Goal: Information Seeking & Learning: Learn about a topic

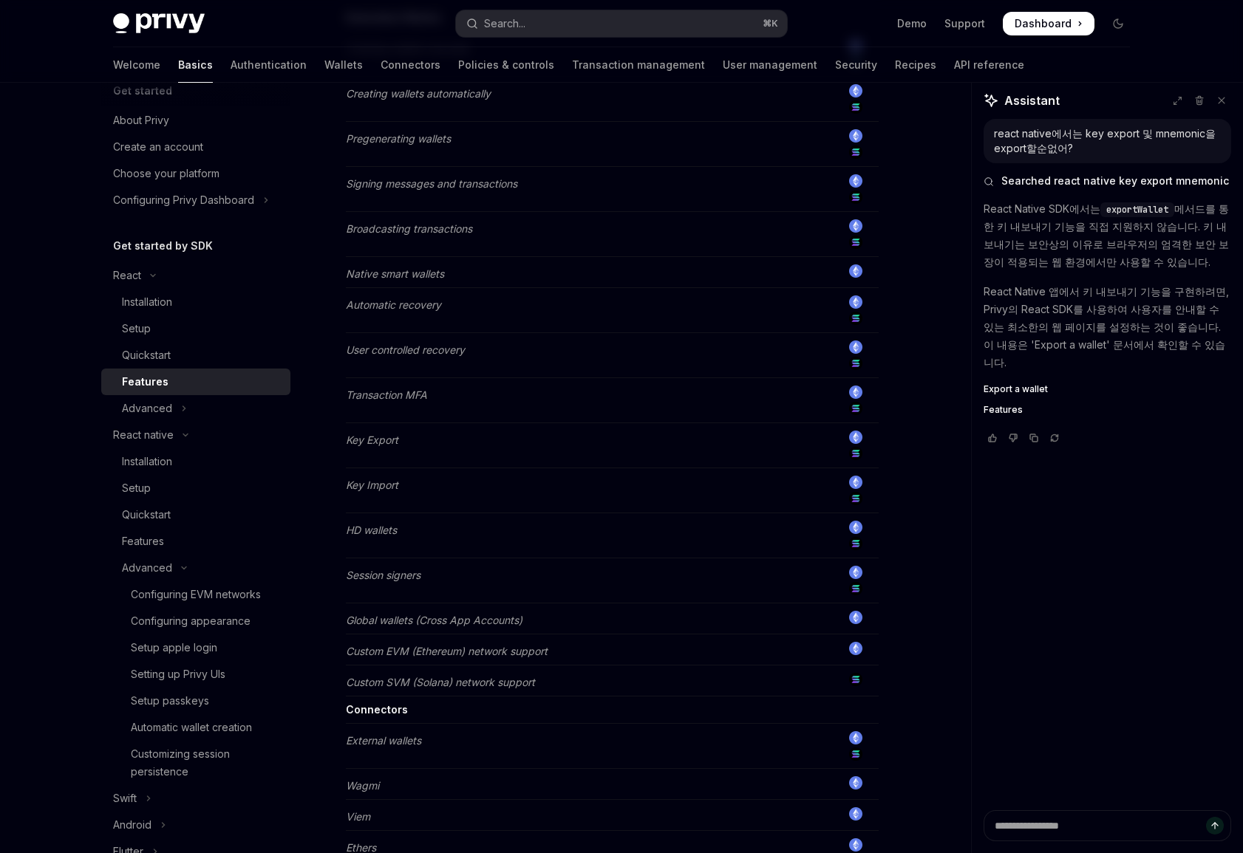
scroll to position [561, 0]
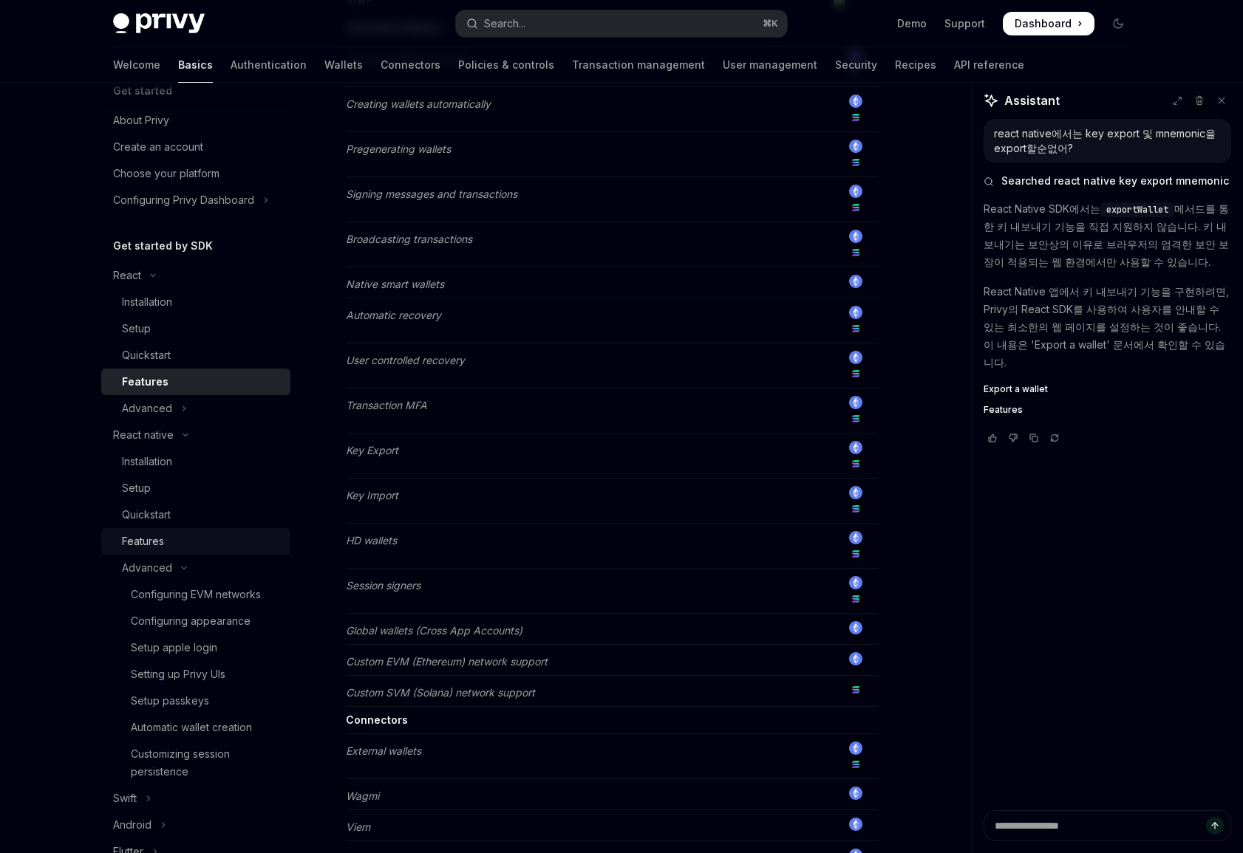
click at [227, 546] on div "Features" at bounding box center [202, 542] width 160 height 18
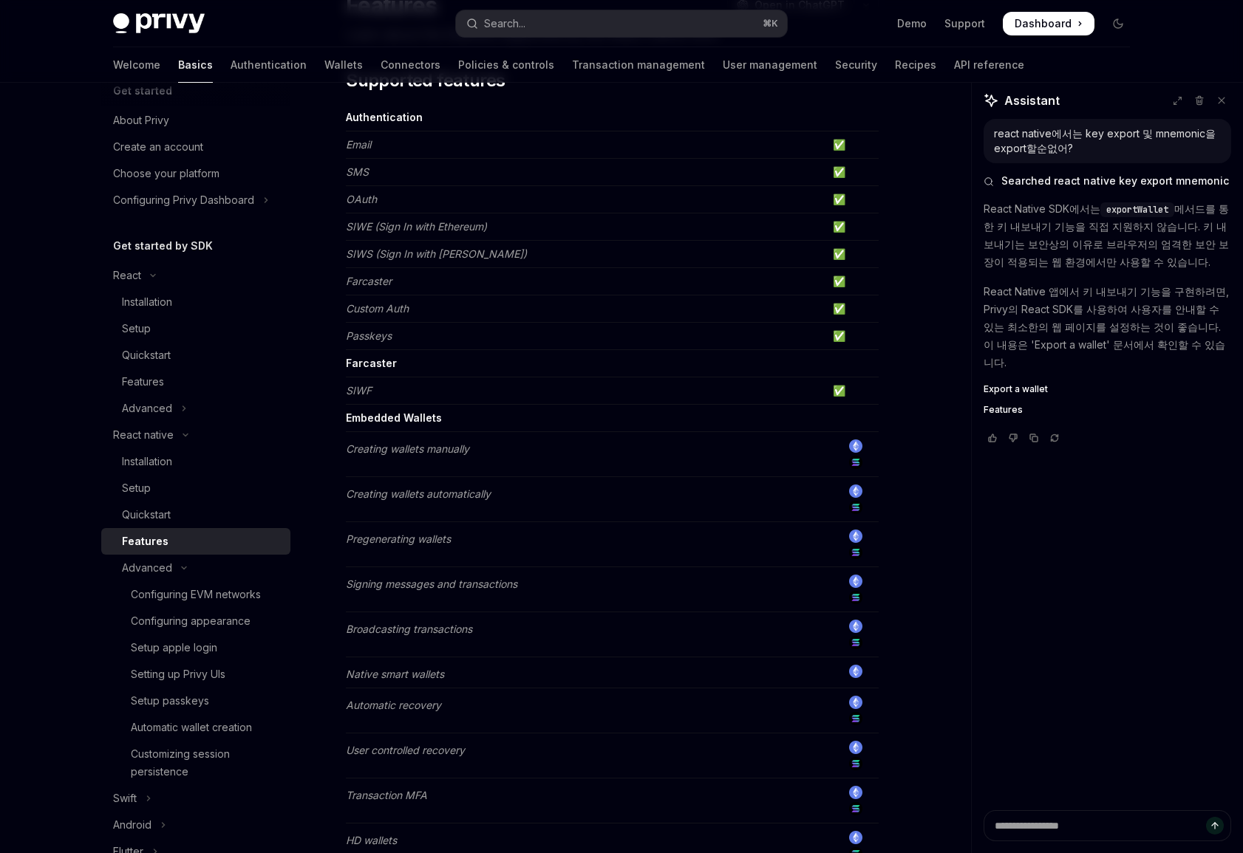
scroll to position [161, 0]
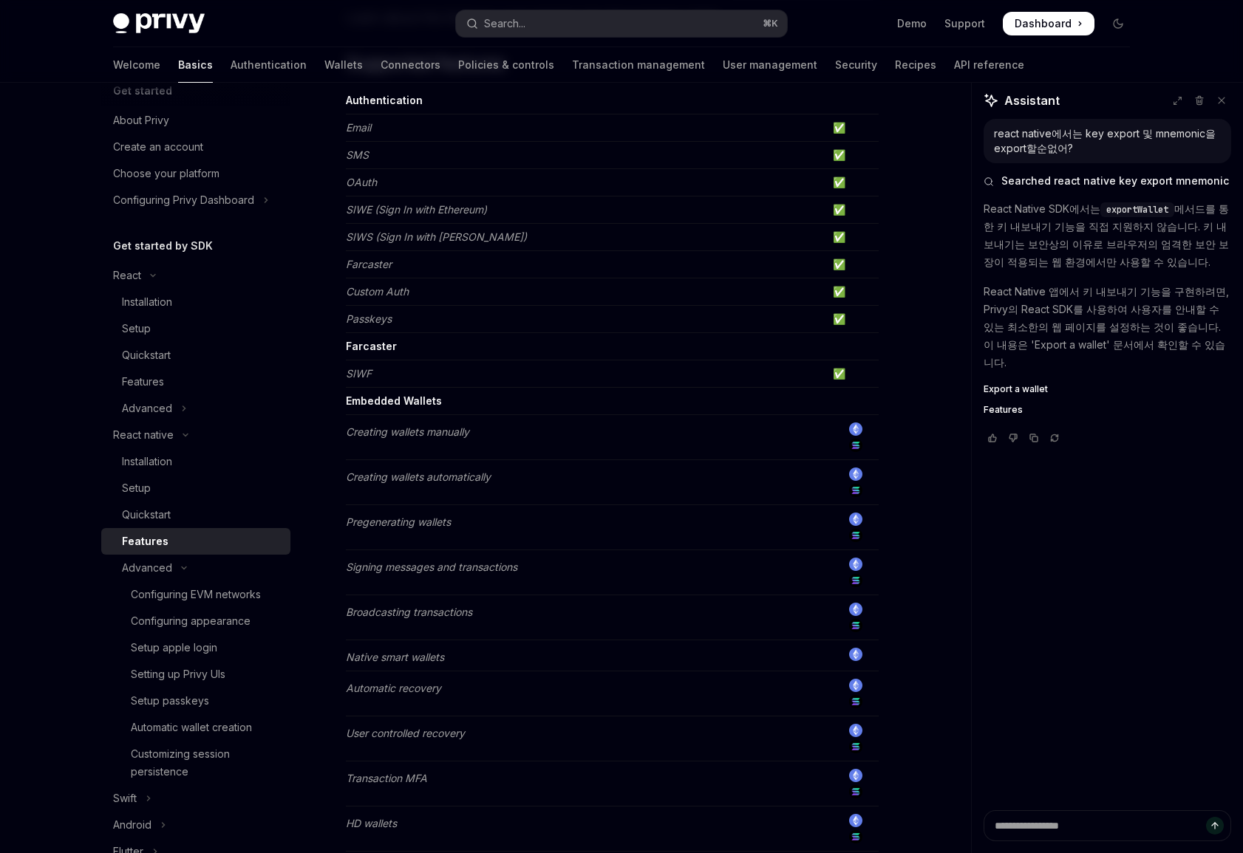
click at [519, 543] on td "Pregenerating wallets" at bounding box center [586, 527] width 481 height 45
click at [255, 375] on div "Features" at bounding box center [202, 382] width 160 height 18
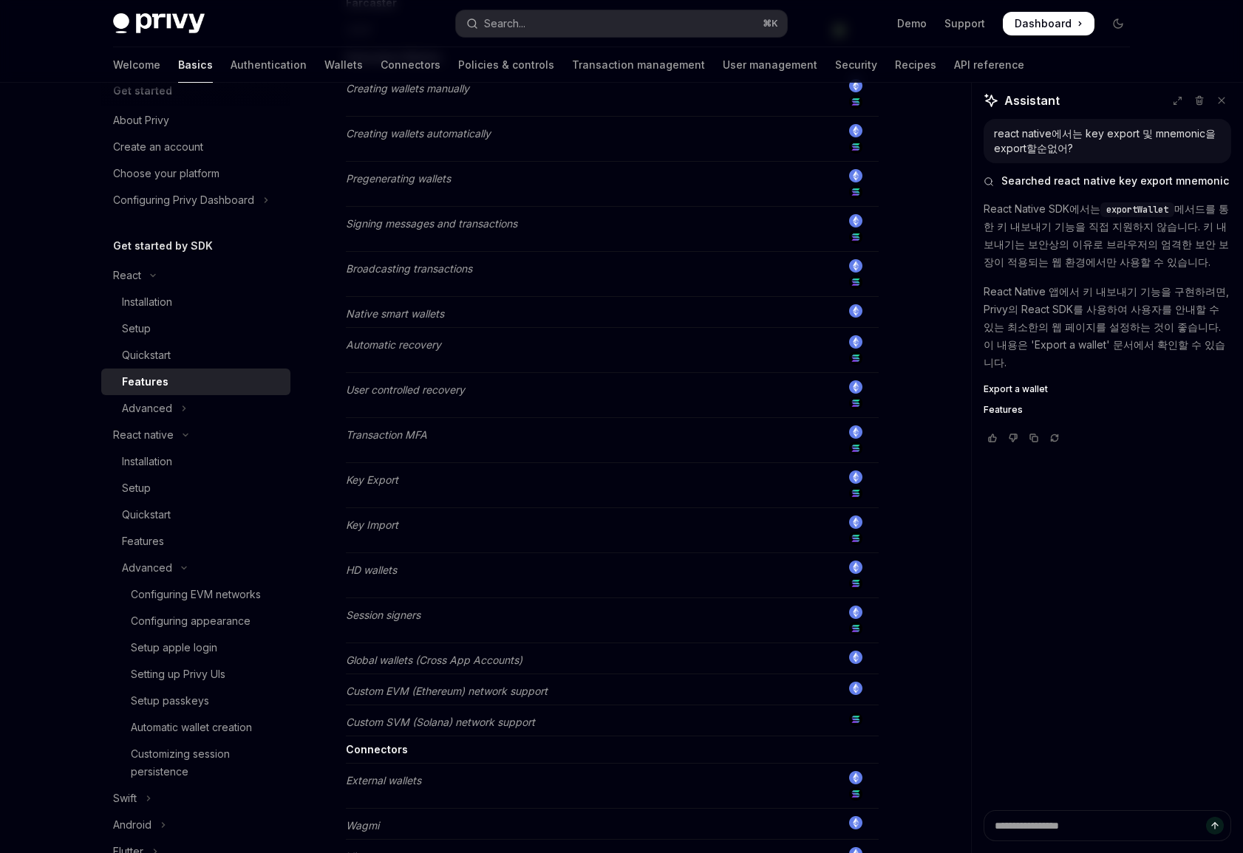
scroll to position [541, 0]
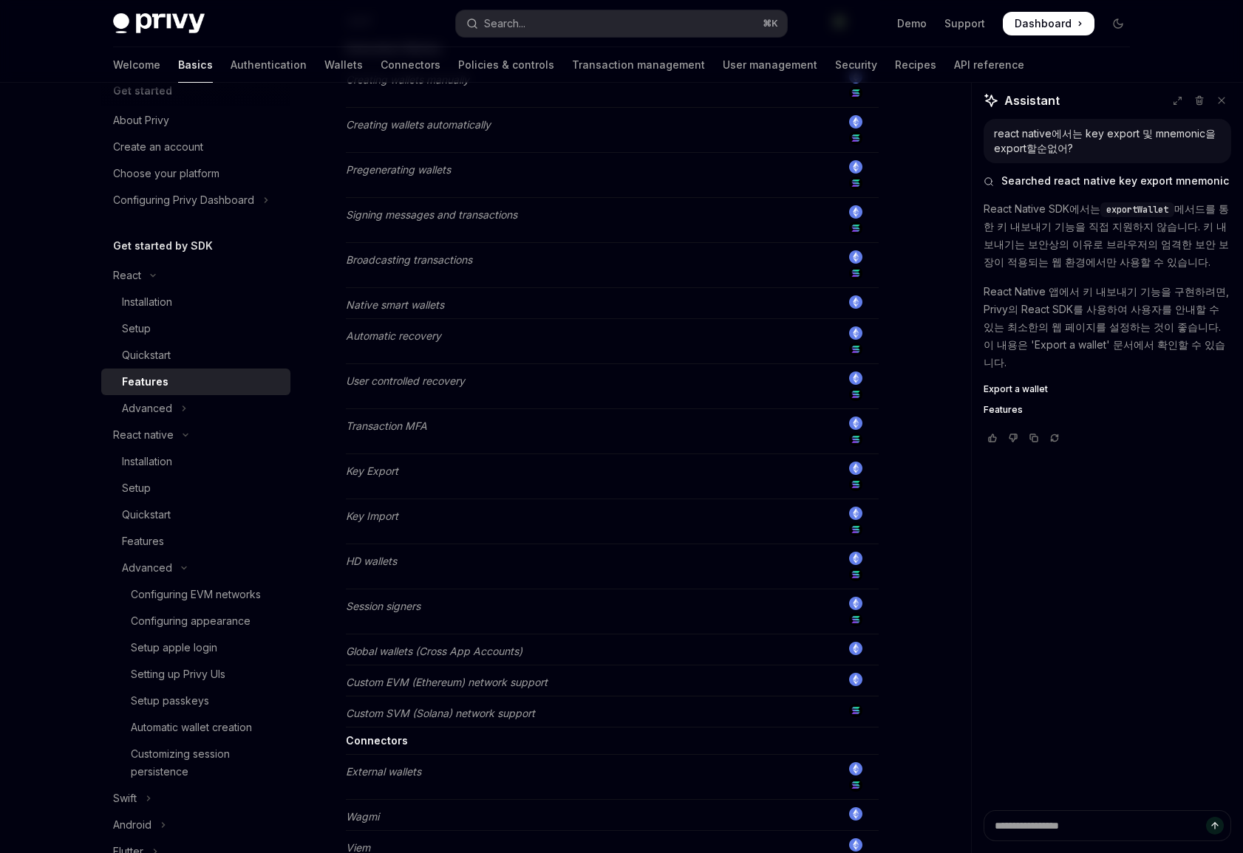
click at [507, 484] on td "Key Export" at bounding box center [586, 476] width 481 height 45
click at [191, 530] on link "Features" at bounding box center [195, 541] width 189 height 27
type textarea "*"
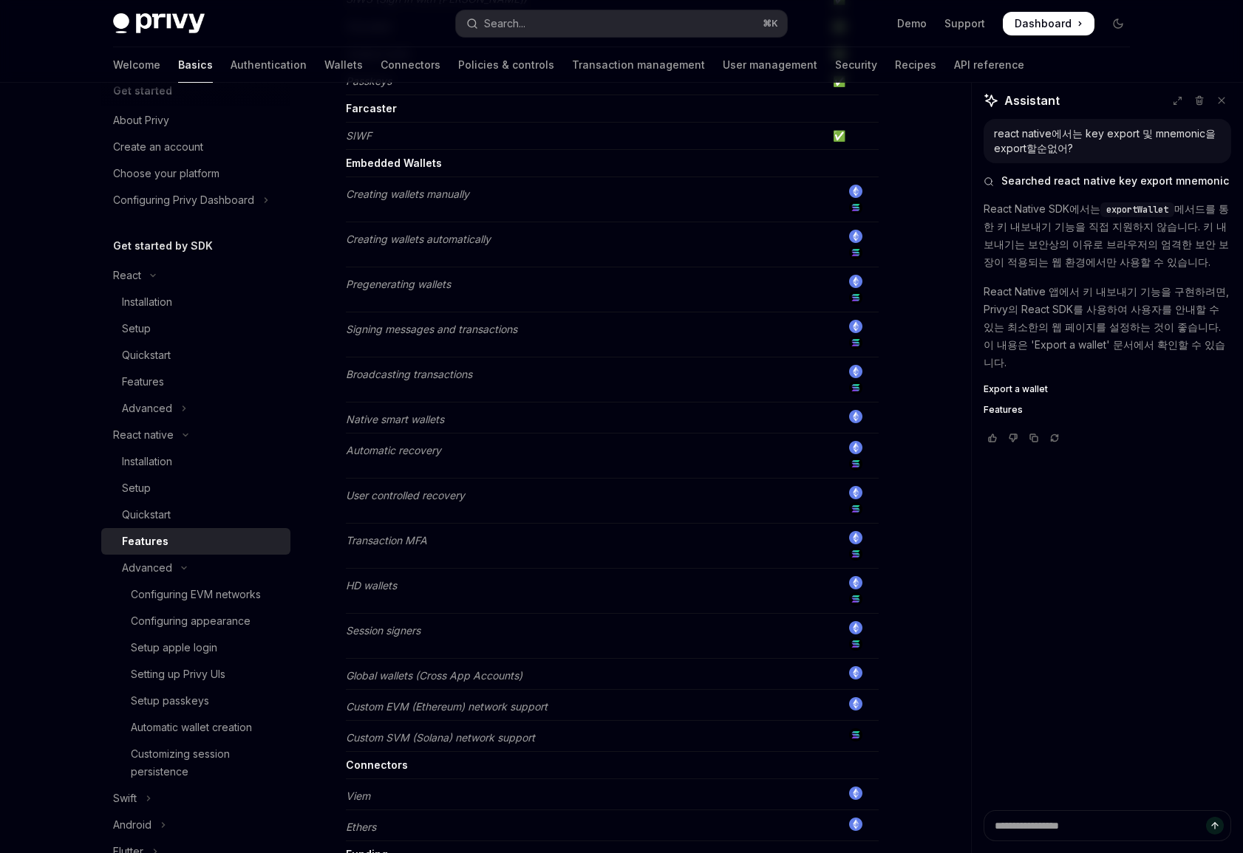
scroll to position [406, 0]
